Goal: Task Accomplishment & Management: Manage account settings

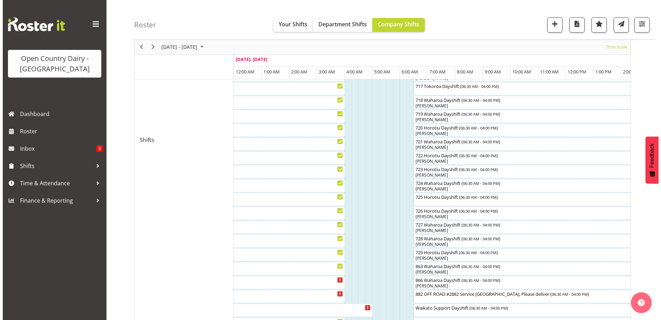
scroll to position [332, 0]
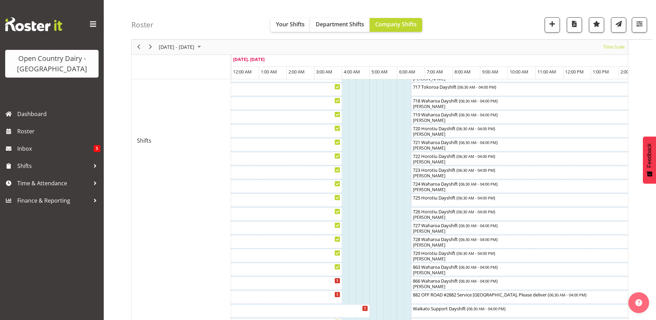
click at [0, 0] on div at bounding box center [0, 0] width 0 height 0
click at [422, 285] on div "[PERSON_NAME]" at bounding box center [543, 286] width 260 height 6
click at [0, 0] on div at bounding box center [0, 0] width 0 height 0
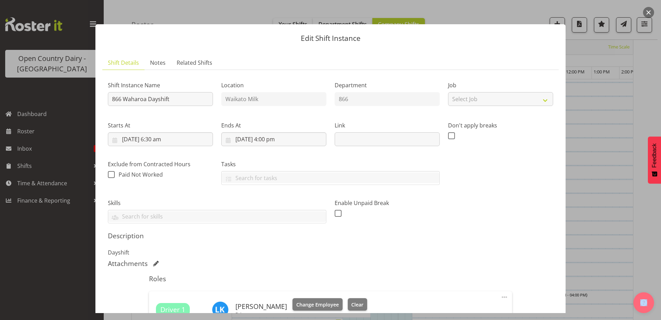
scroll to position [108, 0]
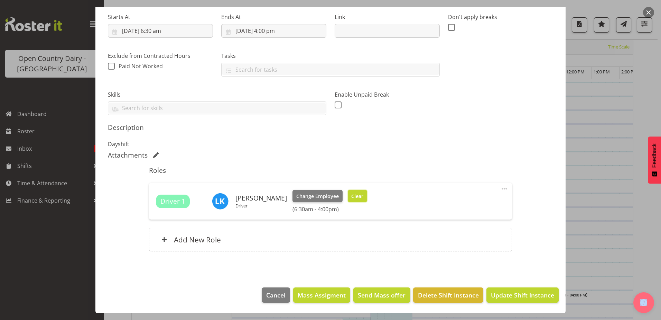
click at [357, 195] on span "Clear" at bounding box center [357, 196] width 12 height 8
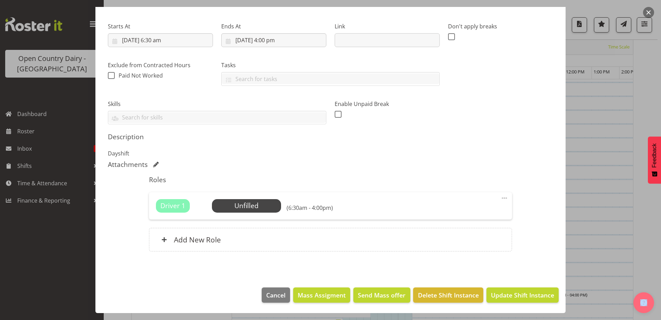
scroll to position [99, 0]
click at [534, 292] on span "Update Shift Instance" at bounding box center [522, 294] width 63 height 9
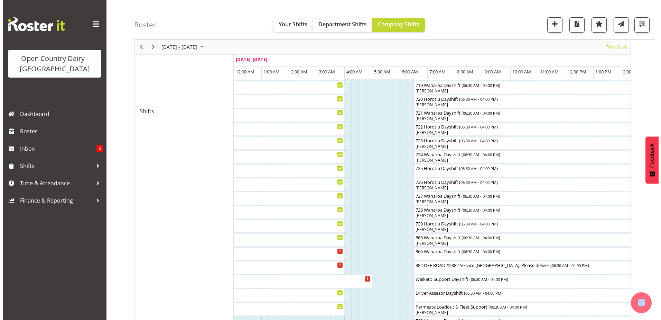
scroll to position [367, 0]
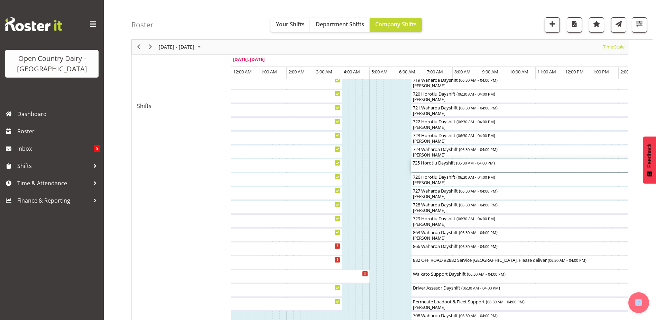
click at [448, 167] on div "725 Horotiu Dayshift ( 06:30 AM - 04:00 PM )" at bounding box center [543, 165] width 260 height 13
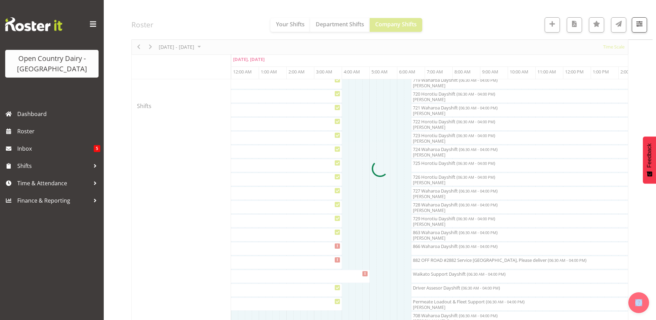
click at [448, 167] on div at bounding box center [379, 168] width 497 height 933
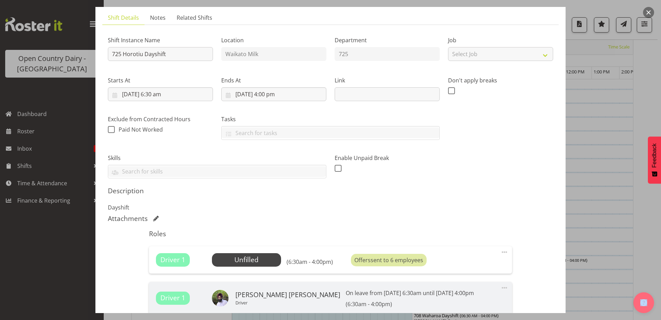
scroll to position [104, 0]
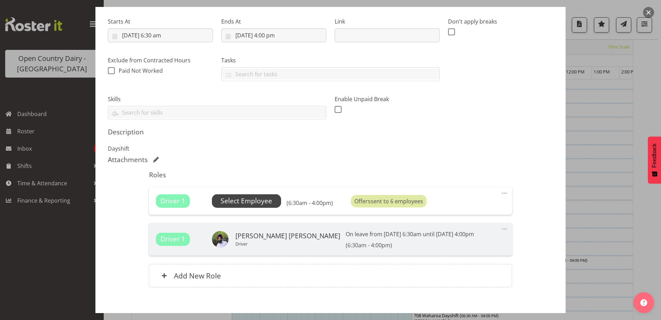
click at [257, 202] on span "Select Employee" at bounding box center [247, 201] width 52 height 10
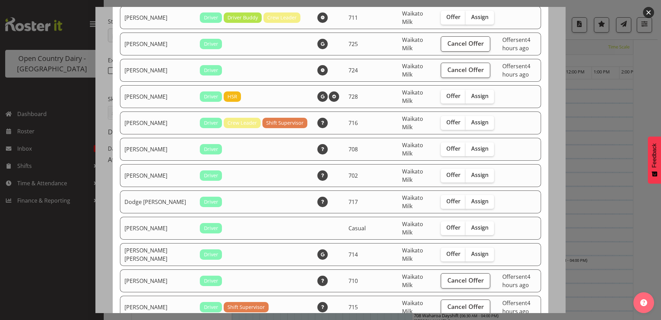
scroll to position [277, 0]
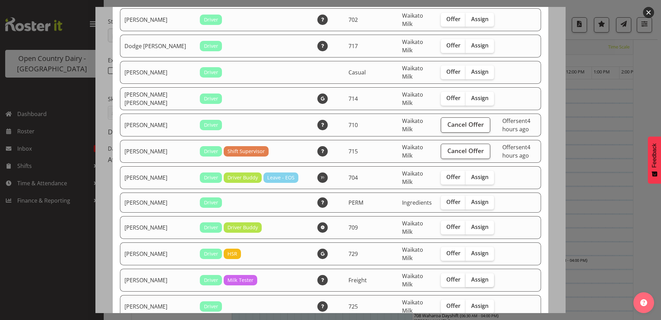
click at [472, 281] on span "Assign" at bounding box center [480, 279] width 17 height 7
click at [466, 281] on input "Assign" at bounding box center [468, 279] width 4 height 4
checkbox input "true"
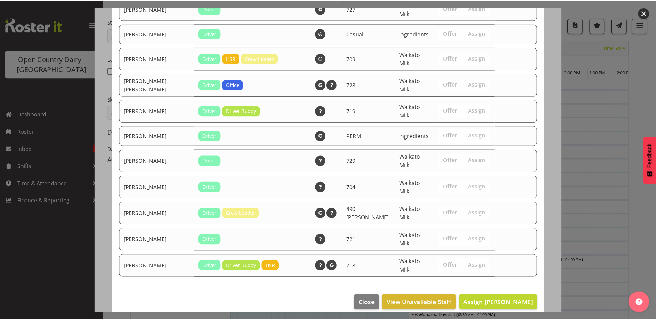
scroll to position [945, 0]
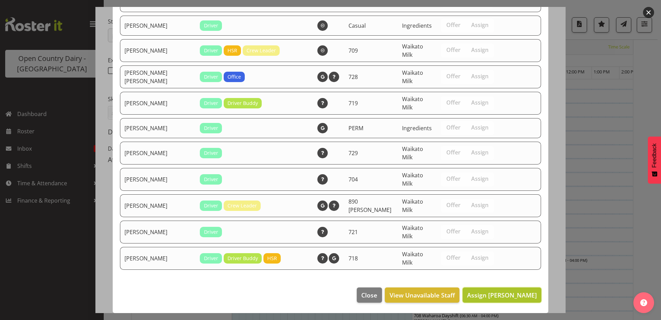
click at [495, 294] on span "Assign [PERSON_NAME]" at bounding box center [502, 295] width 70 height 8
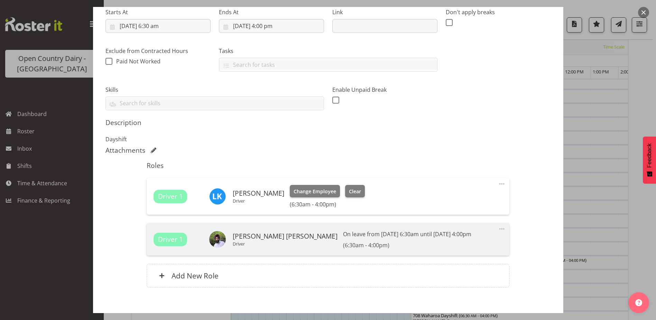
scroll to position [149, 0]
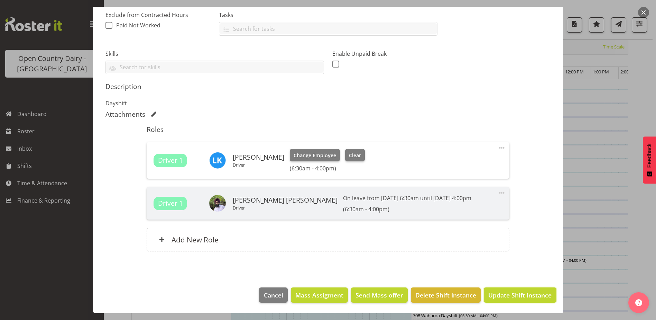
click at [528, 299] on span "Update Shift Instance" at bounding box center [519, 294] width 63 height 9
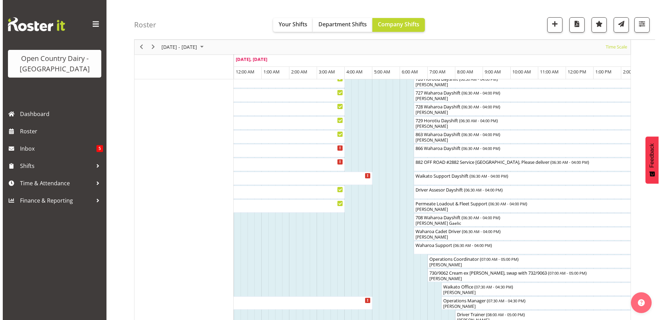
scroll to position [470, 0]
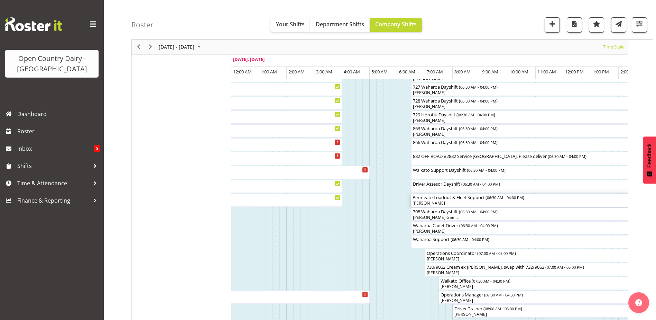
click at [433, 203] on div "[PERSON_NAME]" at bounding box center [543, 203] width 260 height 6
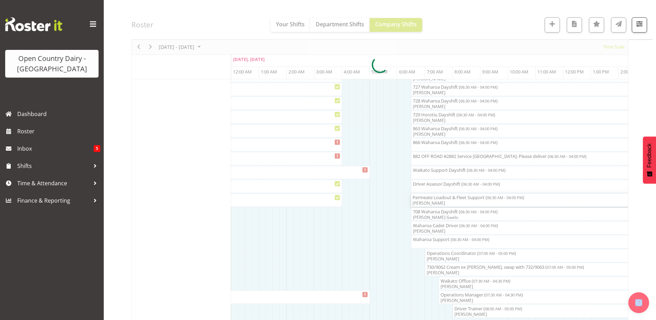
click at [433, 203] on div at bounding box center [379, 64] width 497 height 933
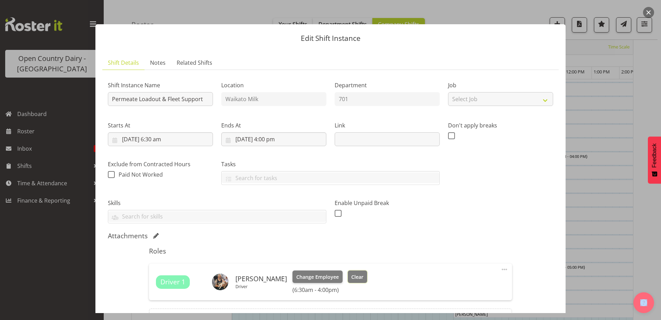
click at [352, 275] on span "Clear" at bounding box center [357, 277] width 12 height 8
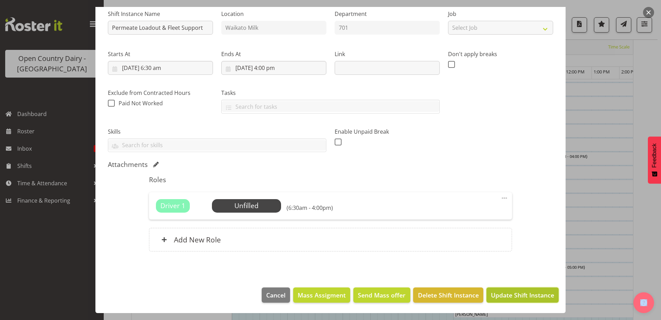
click at [498, 293] on span "Update Shift Instance" at bounding box center [522, 294] width 63 height 9
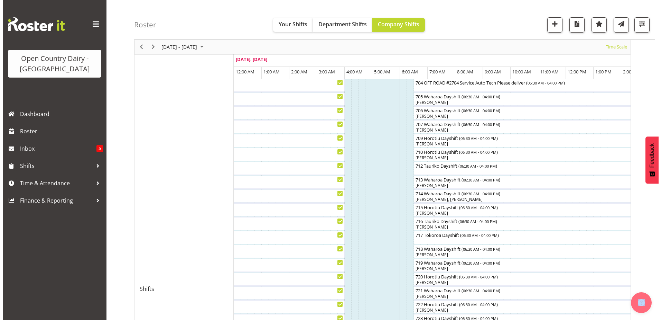
scroll to position [194, 0]
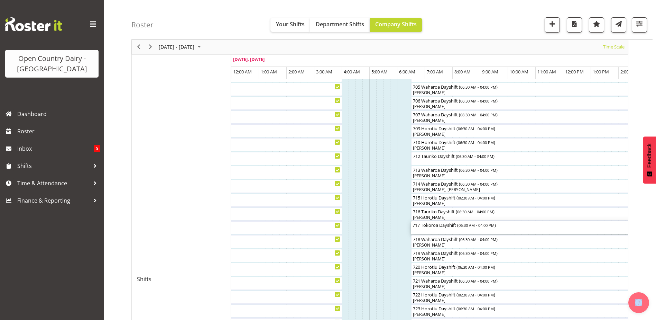
click at [443, 227] on div "717 Tokoroa Dayshift ( 06:30 AM - 04:00 PM )" at bounding box center [543, 224] width 260 height 7
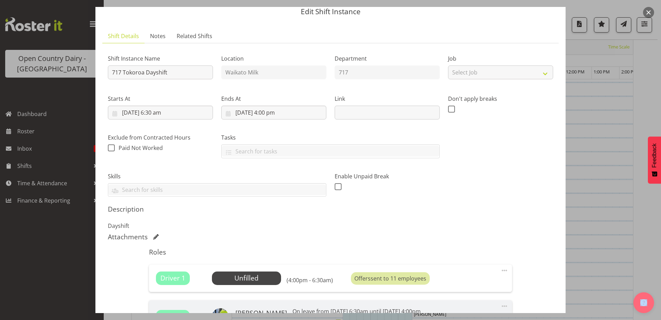
scroll to position [104, 0]
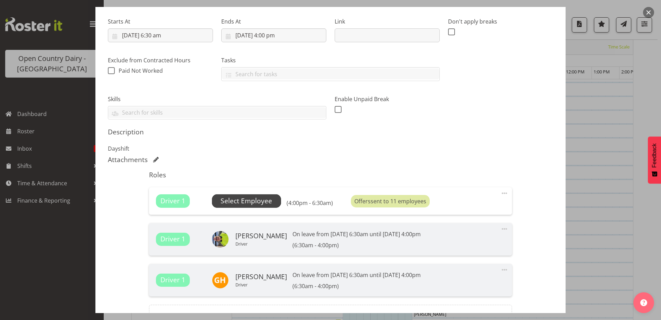
click at [251, 200] on span "Select Employee" at bounding box center [247, 201] width 52 height 10
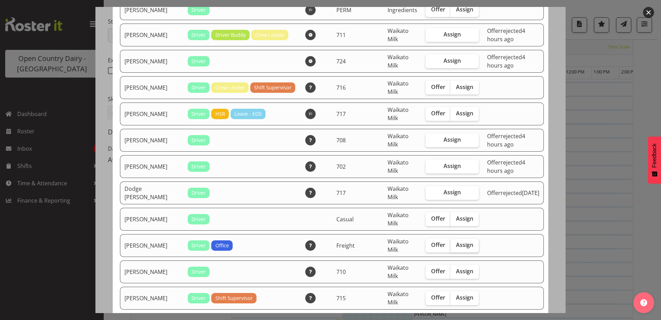
click at [461, 243] on span "Assign" at bounding box center [464, 244] width 17 height 7
click at [455, 243] on input "Assign" at bounding box center [453, 245] width 4 height 4
checkbox input "true"
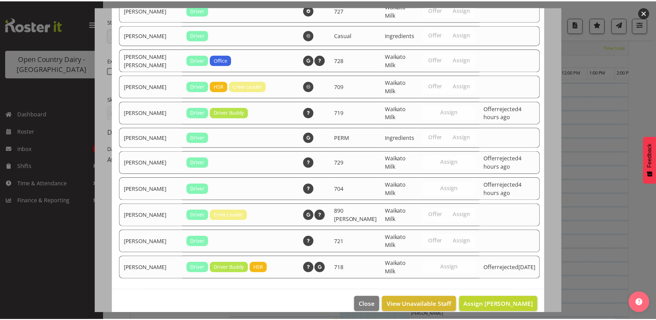
scroll to position [763, 0]
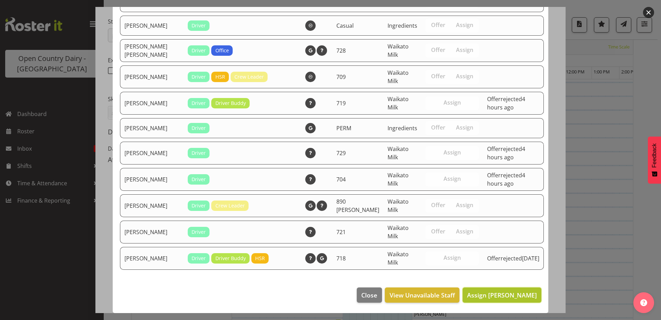
click at [504, 296] on span "Assign [PERSON_NAME]" at bounding box center [502, 295] width 70 height 8
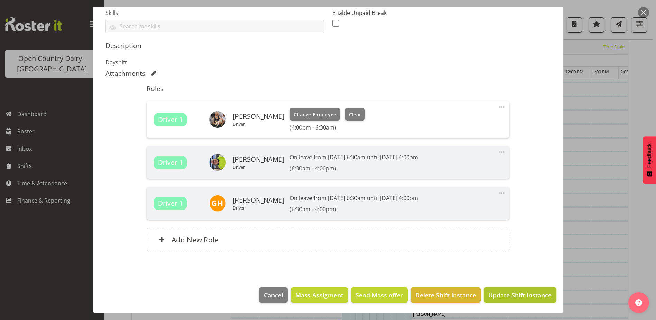
click at [503, 295] on span "Update Shift Instance" at bounding box center [519, 294] width 63 height 9
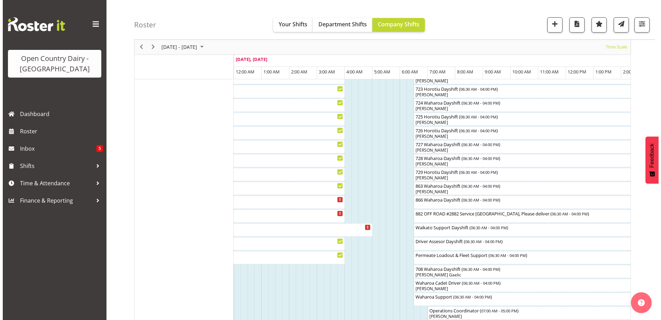
scroll to position [436, 0]
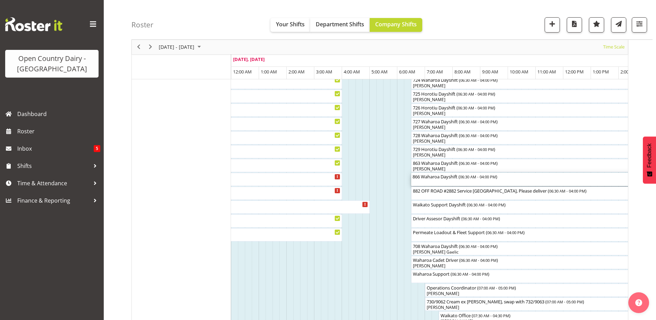
click at [433, 183] on div "866 Waharoa Dayshift ( 06:30 AM - 04:00 PM )" at bounding box center [543, 179] width 260 height 13
click at [0, 0] on div at bounding box center [0, 0] width 0 height 0
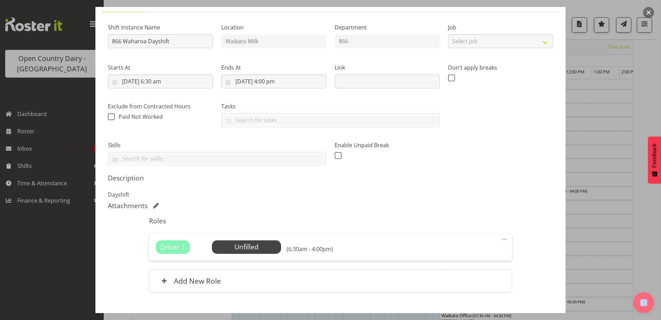
scroll to position [99, 0]
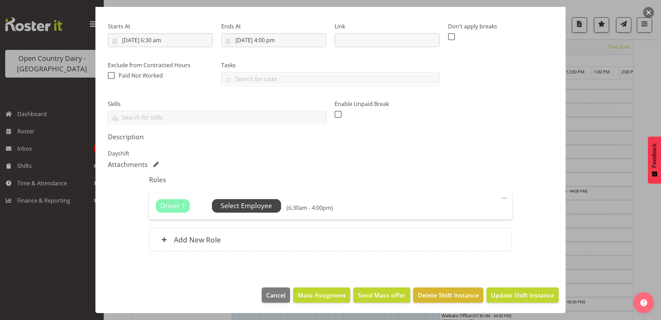
click at [261, 208] on span "Select Employee" at bounding box center [247, 206] width 52 height 10
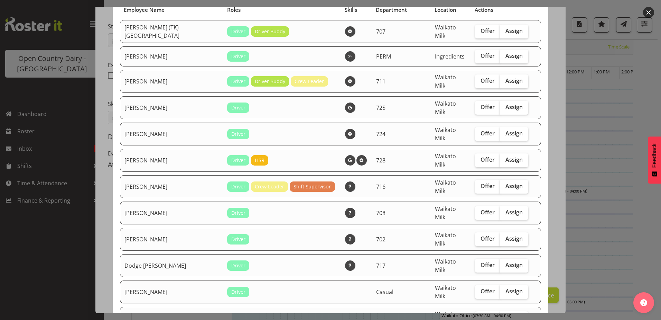
scroll to position [69, 0]
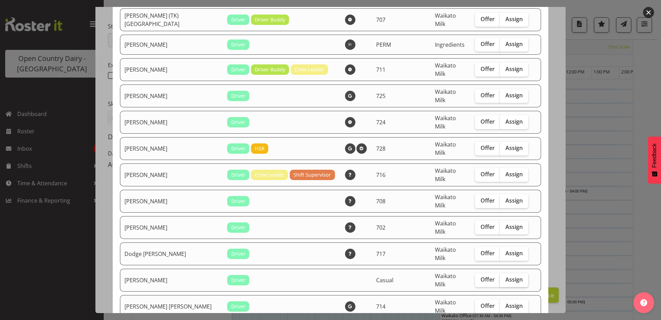
click at [506, 276] on span "Assign" at bounding box center [514, 279] width 17 height 7
click at [500, 277] on input "Assign" at bounding box center [502, 279] width 4 height 4
checkbox input "true"
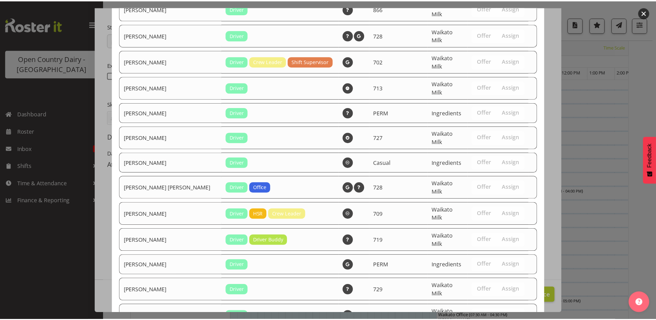
scroll to position [816, 0]
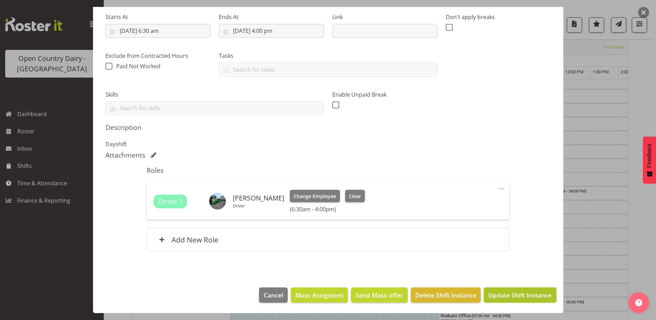
click at [529, 296] on span "Update Shift Instance" at bounding box center [519, 294] width 63 height 9
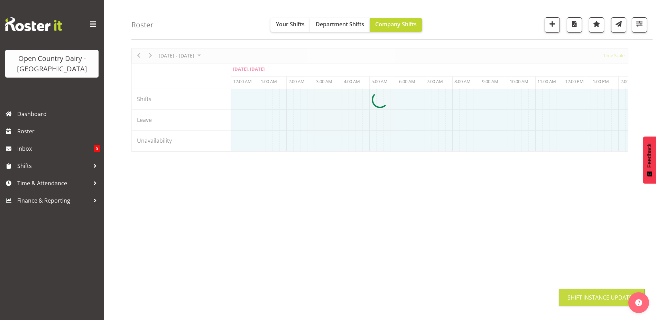
scroll to position [21, 0]
